Goal: Task Accomplishment & Management: Complete application form

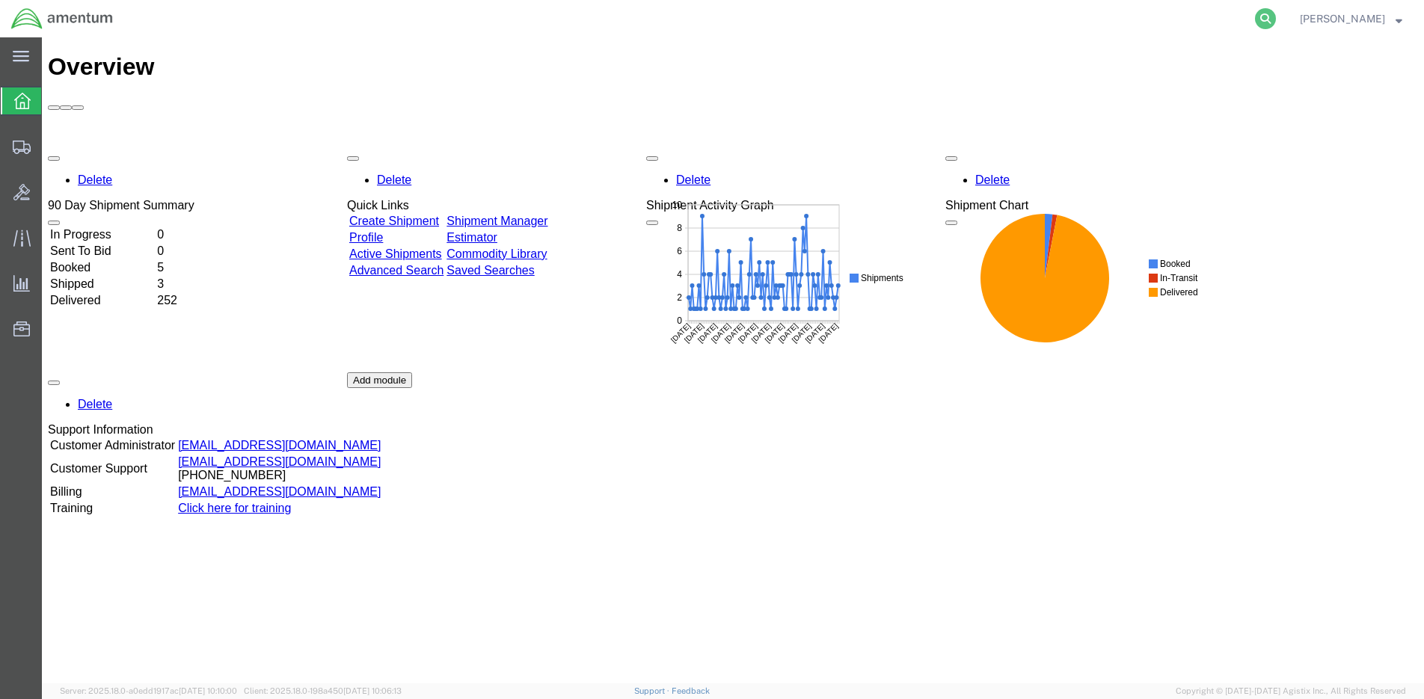
click at [1269, 16] on icon at bounding box center [1265, 18] width 21 height 21
paste input "S528-25247-1588"
click at [1263, 22] on icon at bounding box center [1265, 18] width 21 height 21
type input "S528-25247-1588"
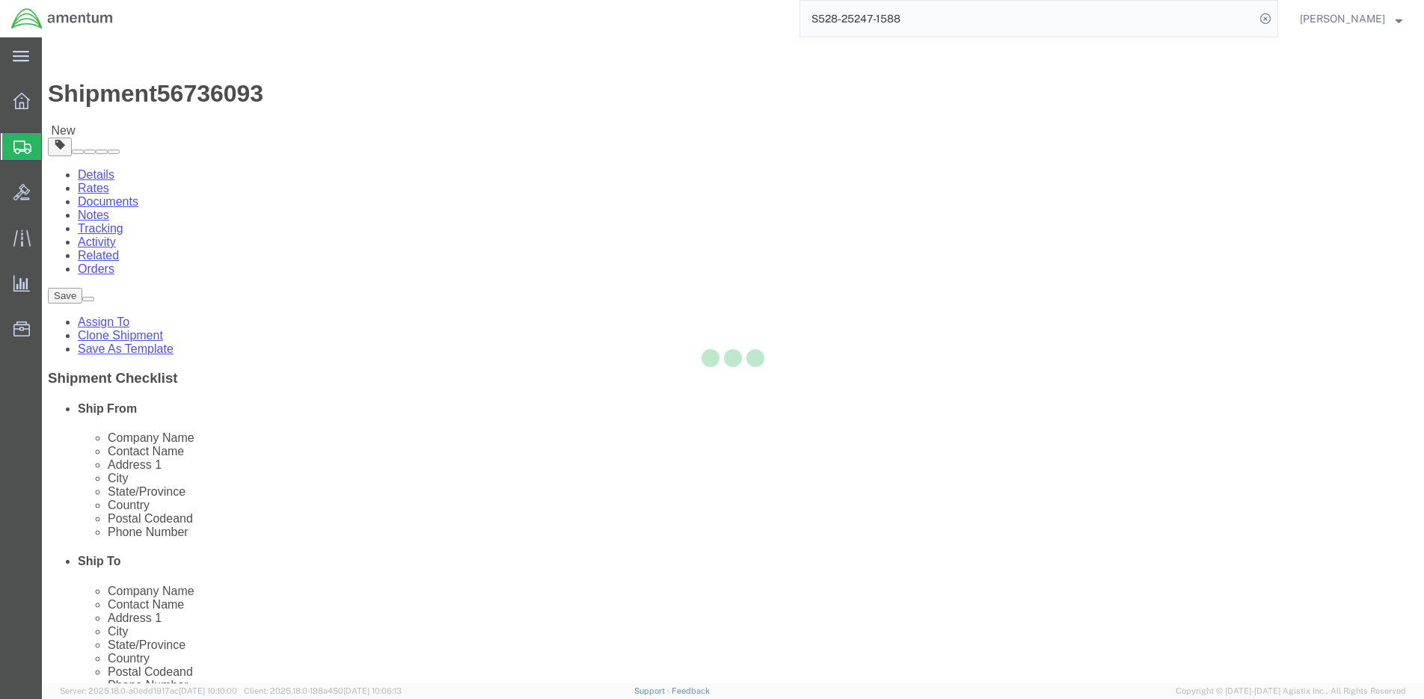
select select "42692"
select select
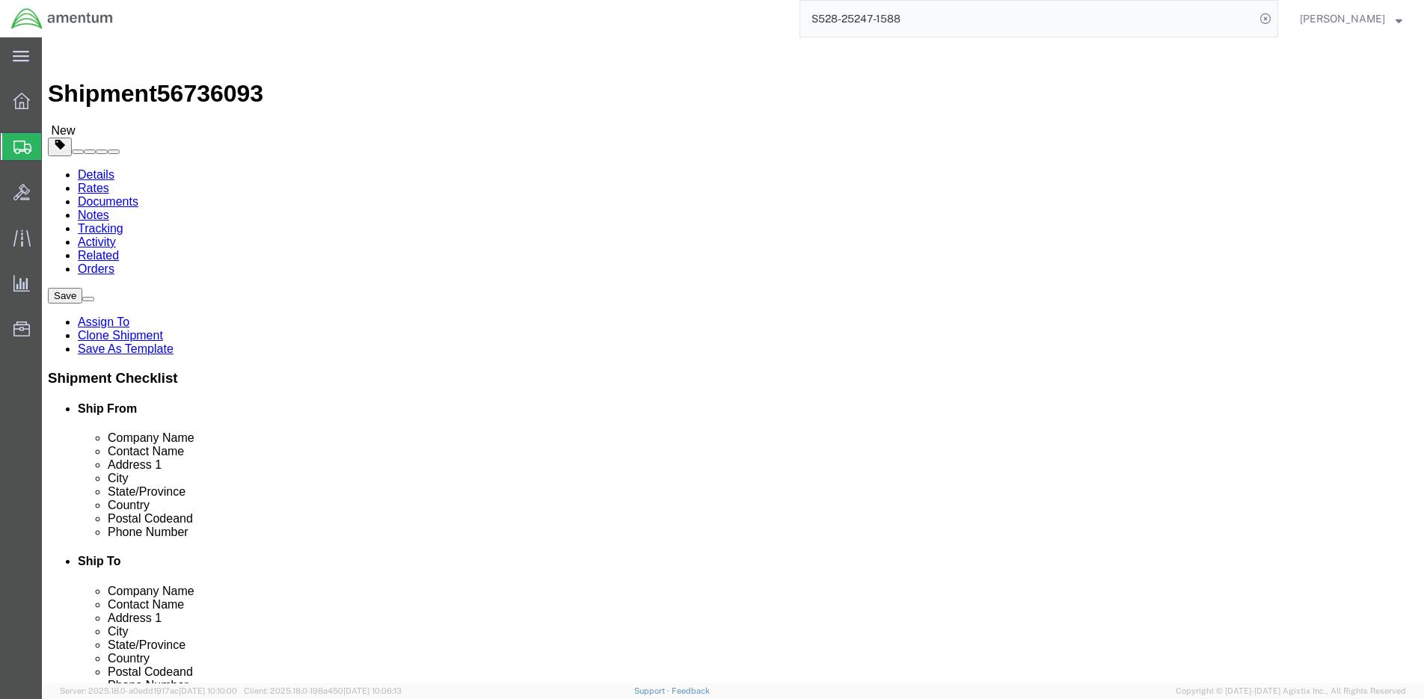
click input "404.767.5800"
click input "404767.5800"
type input "4047675800"
click label "Postal Code"
click input "30349-6058"
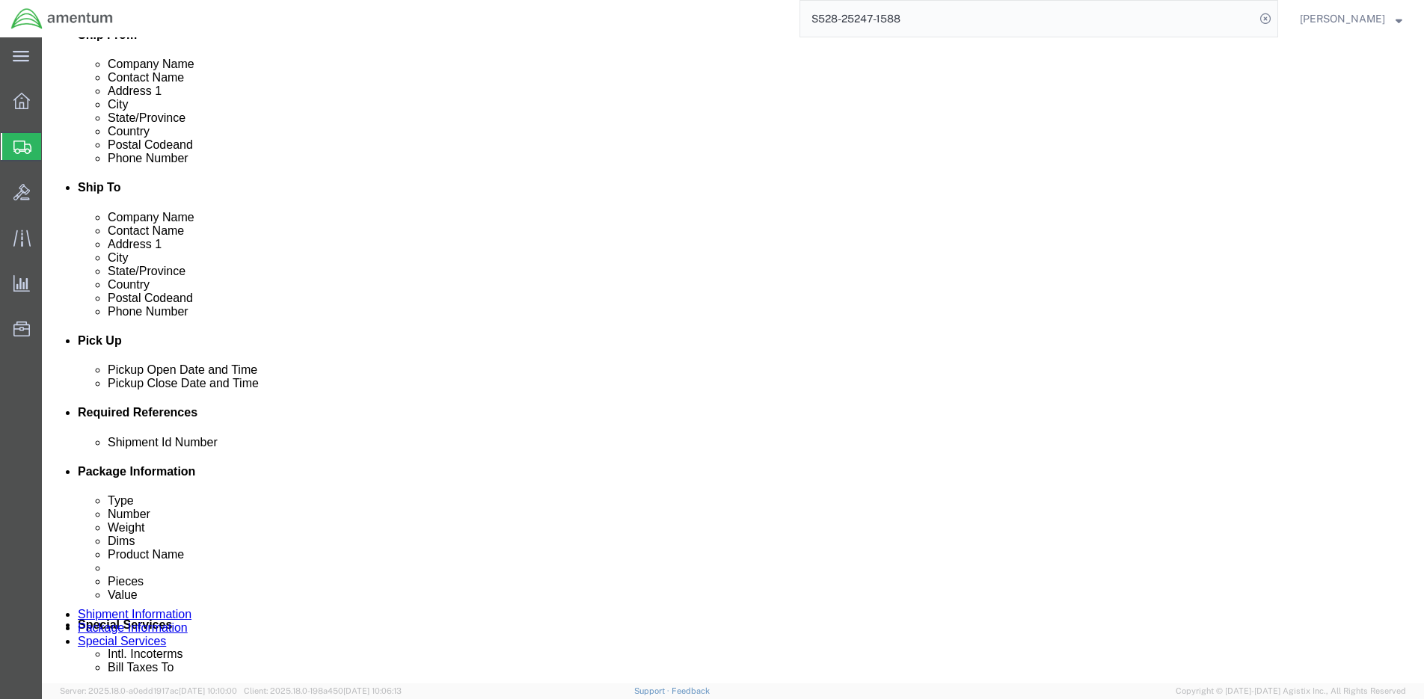
scroll to position [695, 0]
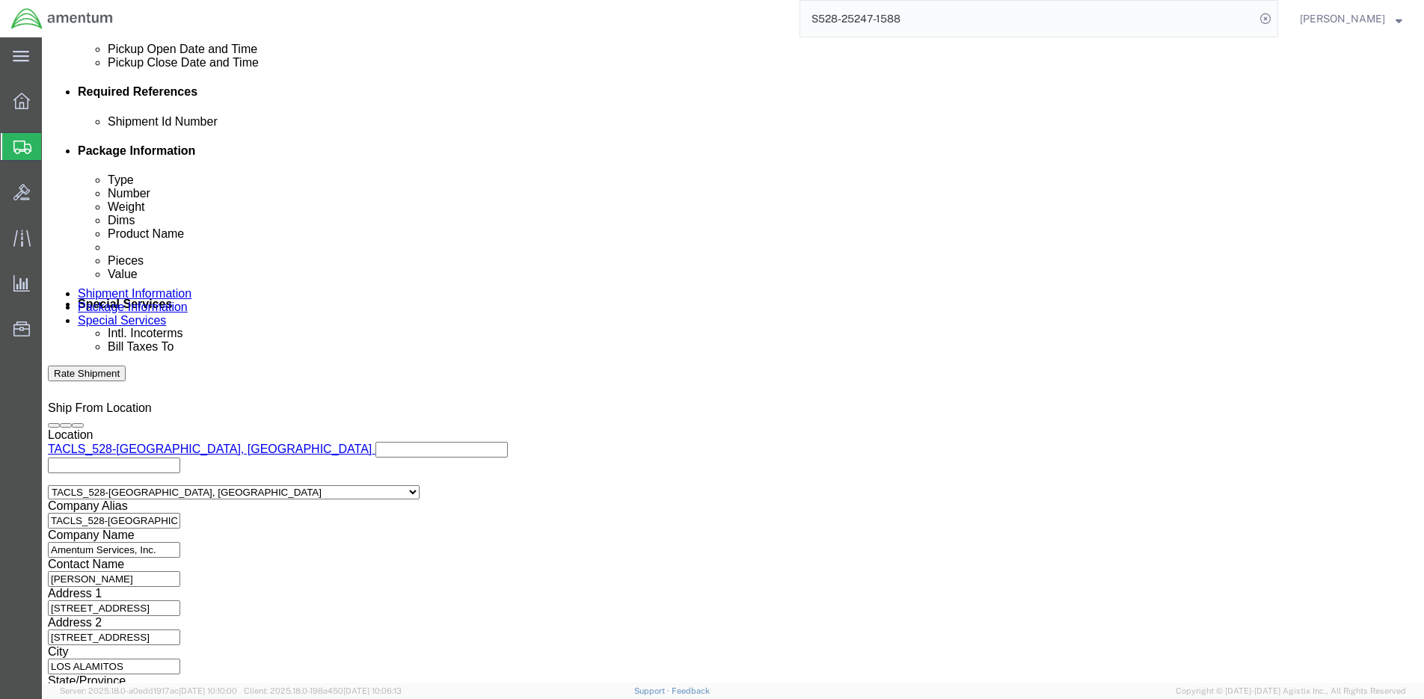
click button "Continue"
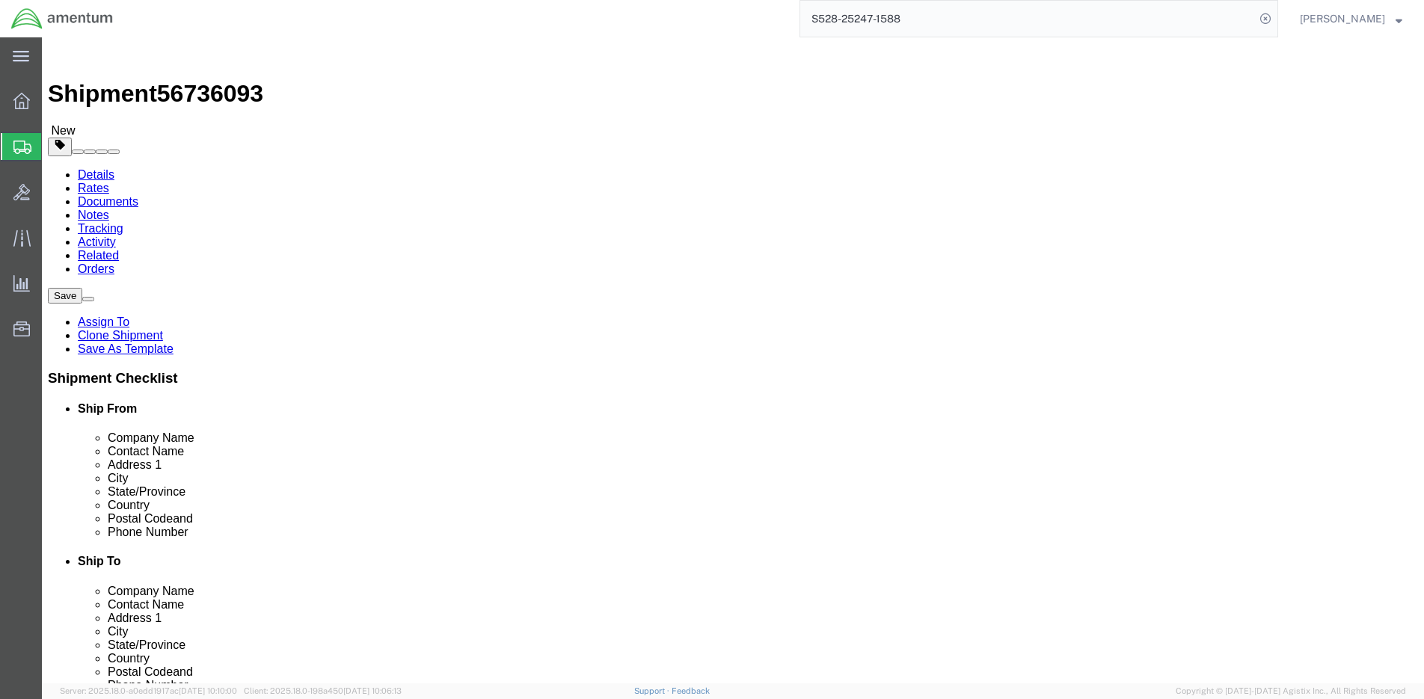
click button "Continue"
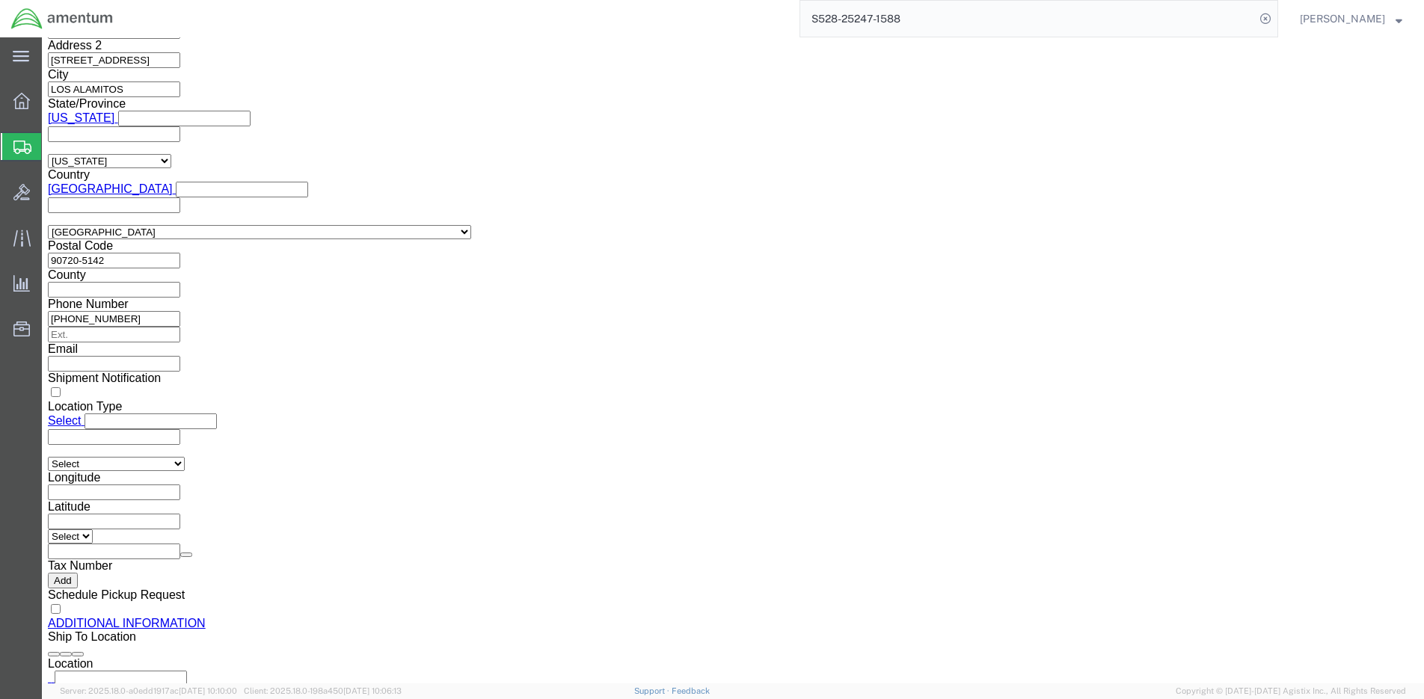
scroll to position [1386, 0]
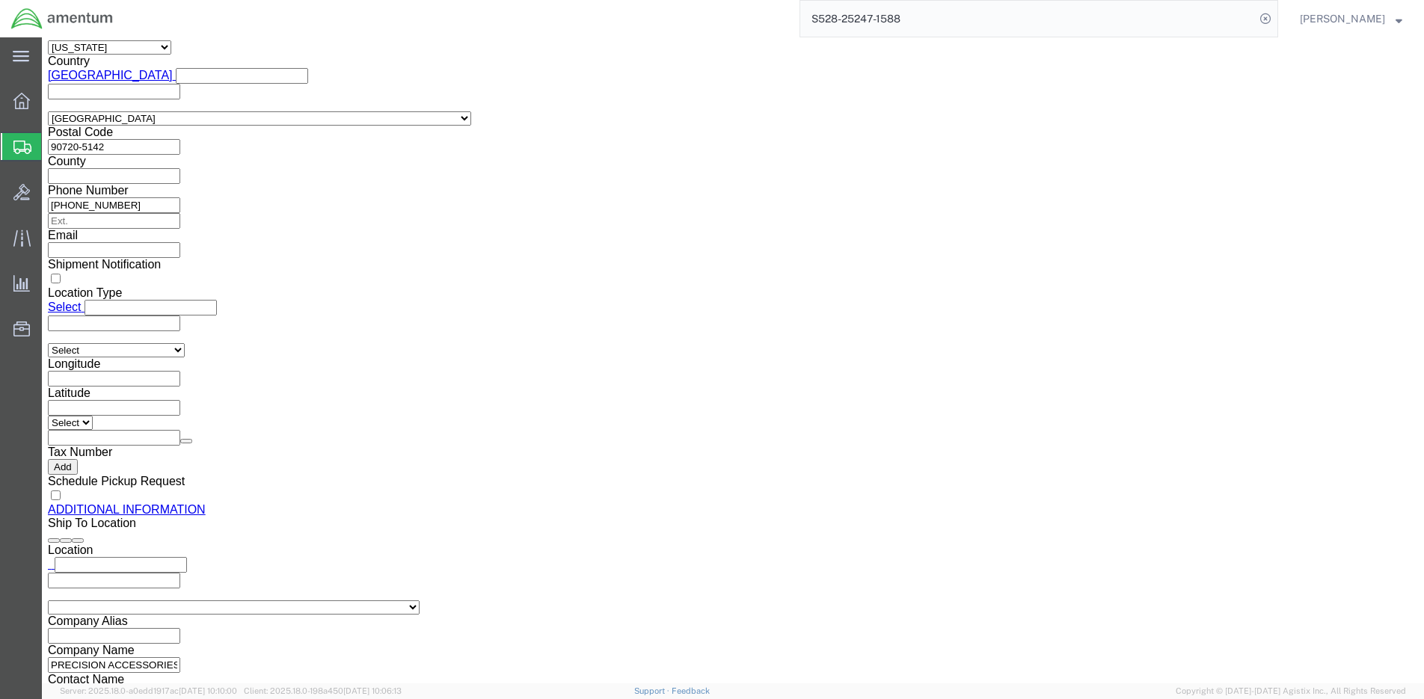
click button "Rate Shipment"
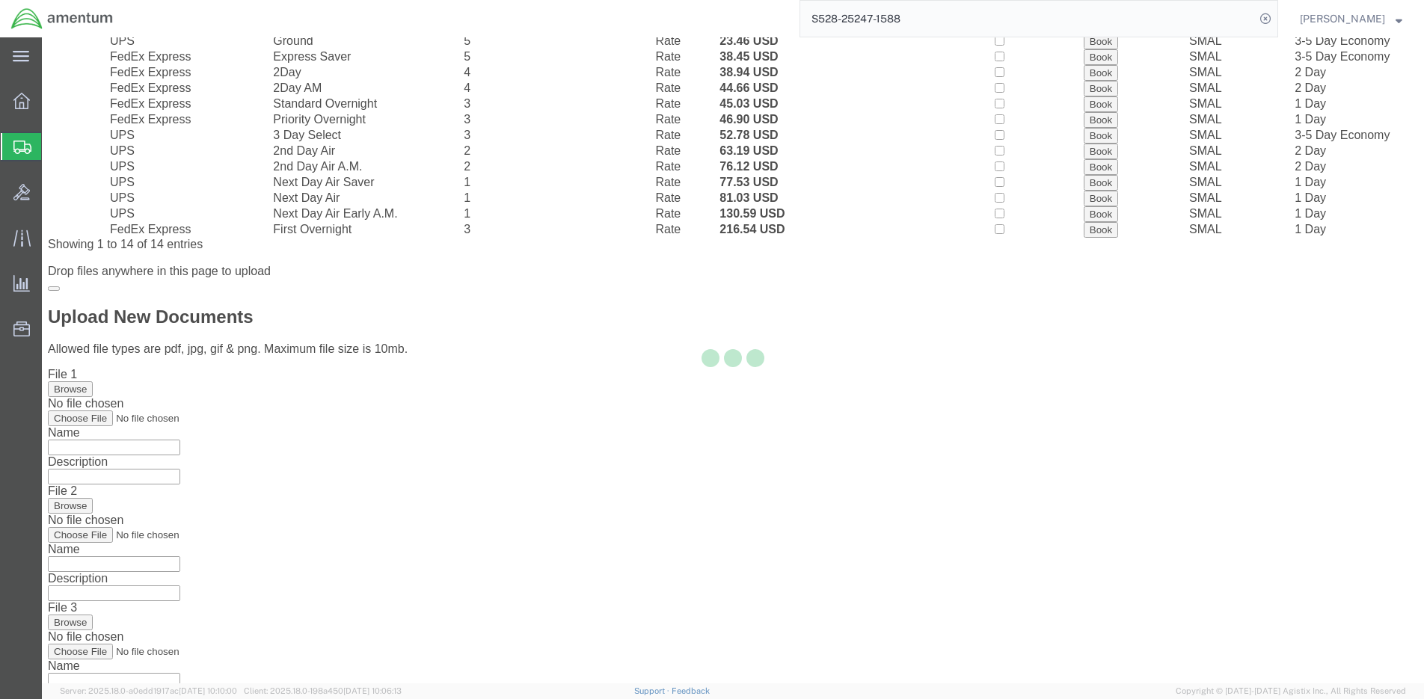
scroll to position [0, 0]
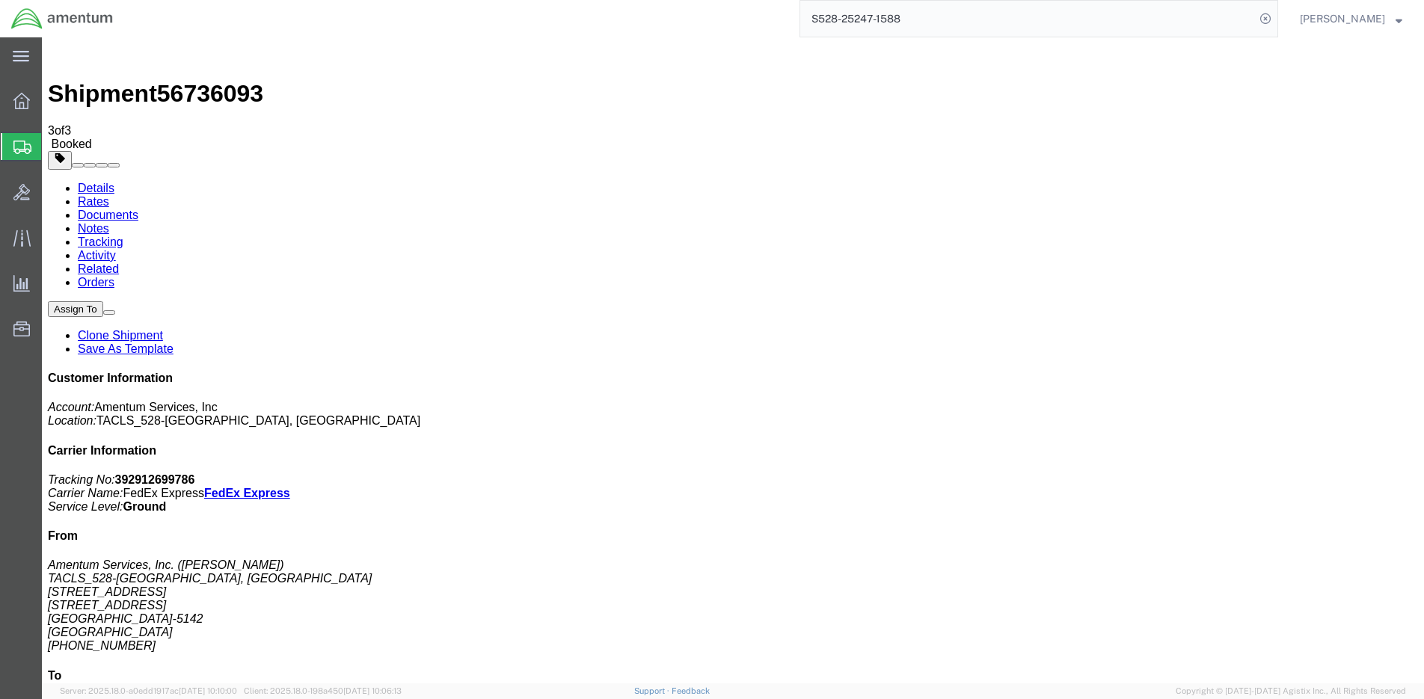
drag, startPoint x: 625, startPoint y: 236, endPoint x: 1175, endPoint y: 216, distance: 550.9
